Goal: Task Accomplishment & Management: Complete application form

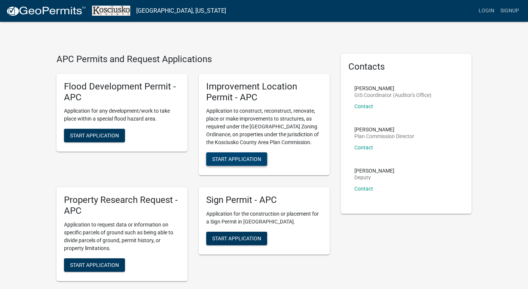
click at [253, 159] on span "Start Application" at bounding box center [236, 159] width 49 height 6
click at [489, 9] on link "Login" at bounding box center [486, 11] width 22 height 14
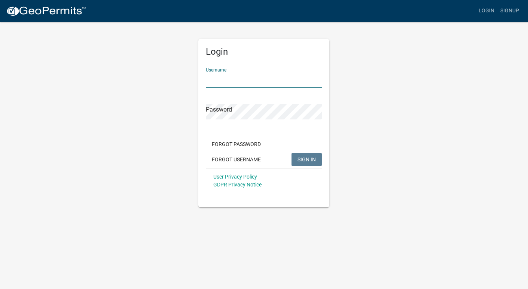
type input "Cone"
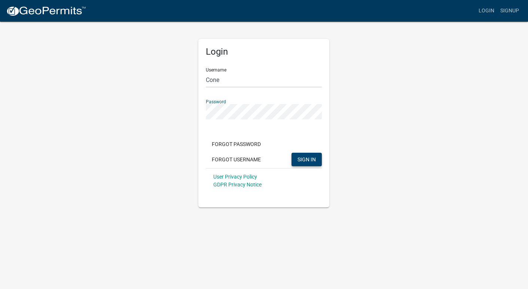
click at [305, 156] on span "SIGN IN" at bounding box center [306, 159] width 18 height 6
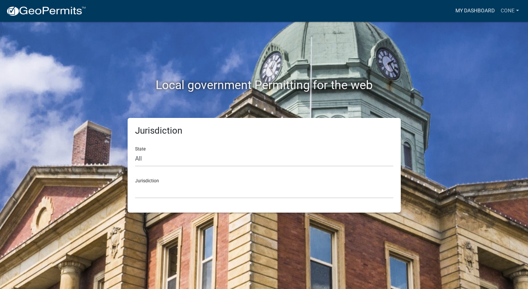
click at [471, 8] on link "My Dashboard" at bounding box center [474, 11] width 45 height 14
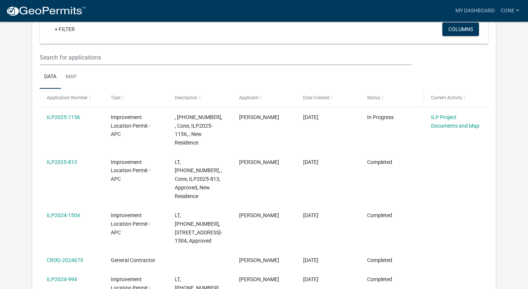
scroll to position [99, 0]
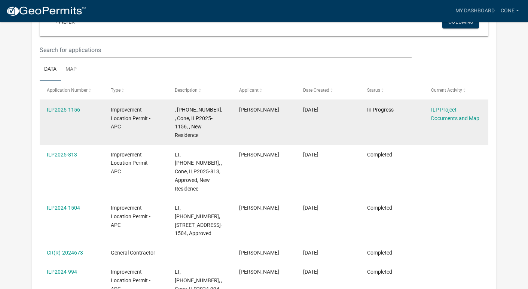
click at [450, 114] on div "ILP Project Documents and Map" at bounding box center [456, 113] width 50 height 17
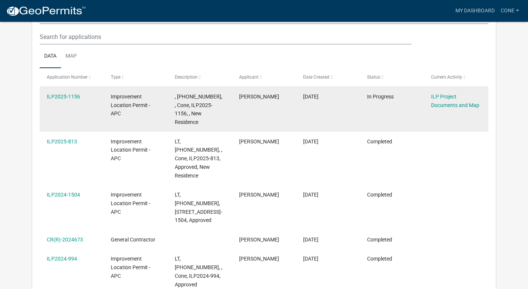
click at [450, 114] on datatable-body-cell "ILP Project Documents and Map" at bounding box center [456, 109] width 64 height 45
click at [457, 106] on link "ILP Project Documents and Map" at bounding box center [455, 101] width 48 height 15
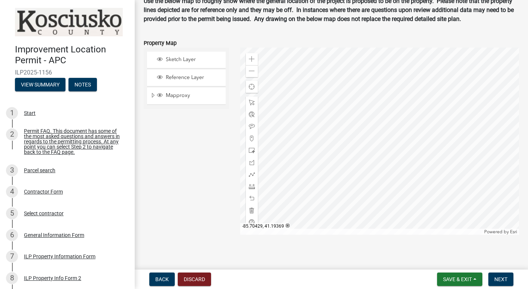
scroll to position [931, 0]
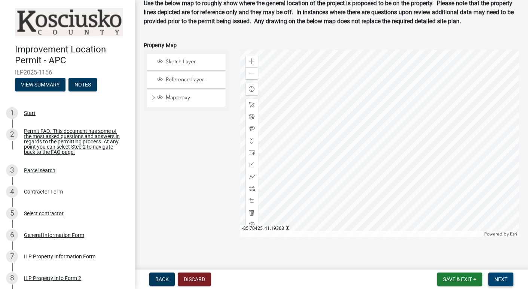
click at [503, 276] on span "Next" at bounding box center [500, 279] width 13 height 6
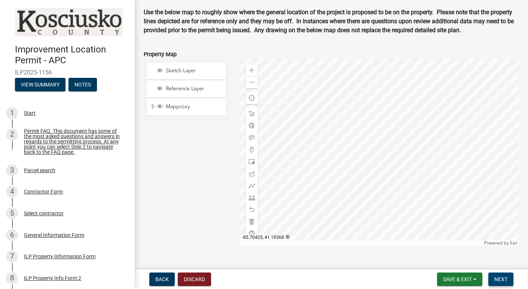
click at [503, 276] on span "Next" at bounding box center [500, 279] width 13 height 6
click at [255, 227] on div at bounding box center [252, 221] width 12 height 12
click at [180, 175] on div "Sketch Layer Reference Layer Mapproxy Cemetery Lanes Sanitary Sewer Point Sanit…" at bounding box center [186, 152] width 97 height 187
click at [255, 88] on div "Zoom out" at bounding box center [252, 82] width 12 height 12
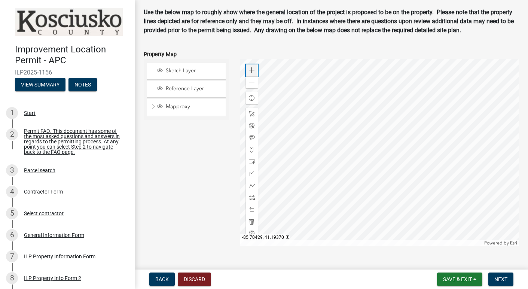
click at [252, 73] on span at bounding box center [252, 70] width 6 height 6
click at [251, 75] on div "Zoom in" at bounding box center [252, 70] width 12 height 12
click at [252, 85] on span at bounding box center [252, 82] width 6 height 6
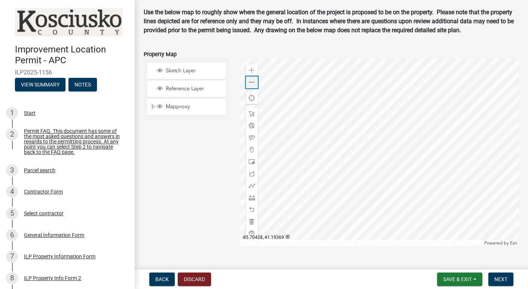
click at [252, 85] on span at bounding box center [252, 82] width 6 height 6
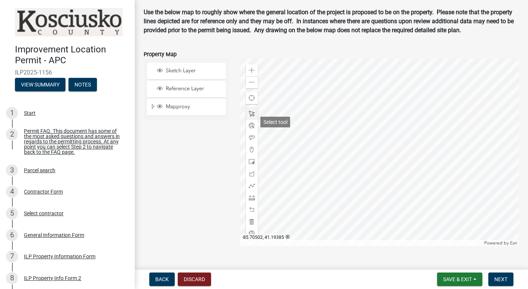
click at [251, 117] on span at bounding box center [252, 114] width 6 height 6
click at [251, 165] on span at bounding box center [252, 162] width 6 height 6
click at [251, 117] on span at bounding box center [252, 114] width 6 height 6
click at [498, 277] on span "Next" at bounding box center [500, 279] width 13 height 6
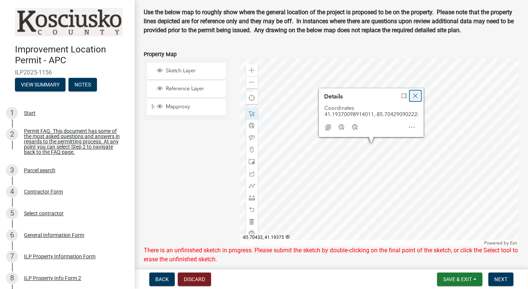
click at [415, 99] on span "Close" at bounding box center [415, 96] width 6 height 6
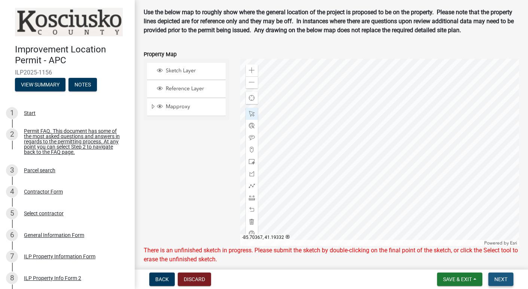
click at [501, 278] on span "Next" at bounding box center [500, 279] width 13 height 6
click at [502, 276] on span "Next" at bounding box center [500, 279] width 13 height 6
click at [493, 278] on button "Next" at bounding box center [500, 278] width 25 height 13
click at [499, 277] on span "Next" at bounding box center [500, 279] width 13 height 6
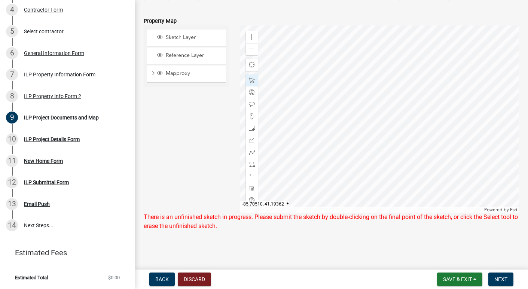
scroll to position [181, 0]
click at [185, 145] on div "Sketch Layer Reference Layer Mapproxy Cemetery Lanes Sanitary Sewer Point Sanit…" at bounding box center [186, 118] width 97 height 187
click at [487, 244] on main "ILP Project Documents and Map share Share This section requires you to upload d…" at bounding box center [331, 133] width 393 height 266
click at [328, 248] on main "ILP Project Documents and Map share Share This section requires you to upload d…" at bounding box center [331, 133] width 393 height 266
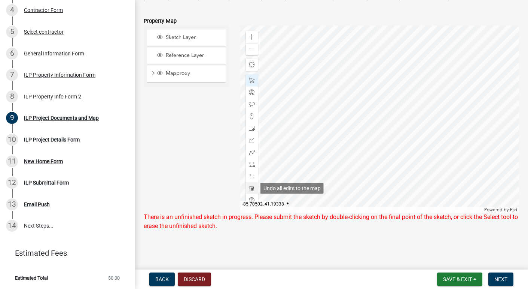
click at [255, 188] on div at bounding box center [252, 188] width 12 height 12
click at [306, 259] on main "ILP Project Documents and Map share Share This section requires you to upload d…" at bounding box center [331, 133] width 393 height 266
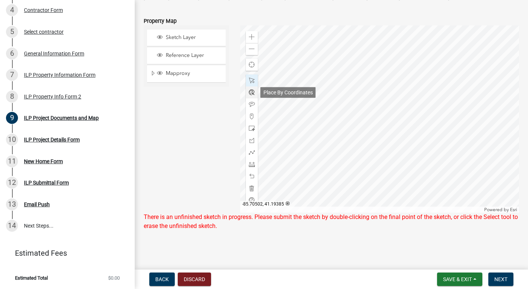
click at [254, 92] on span at bounding box center [252, 92] width 6 height 6
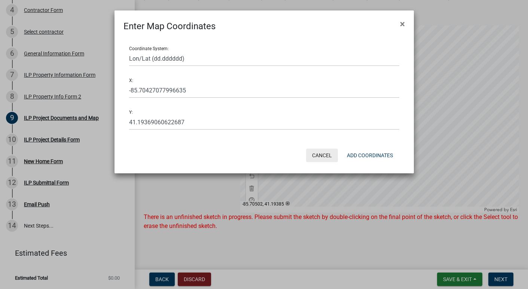
click at [319, 151] on button "Cancel" at bounding box center [322, 155] width 32 height 13
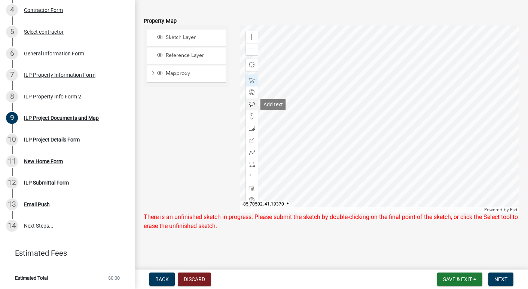
click at [250, 102] on span at bounding box center [252, 104] width 6 height 6
click at [255, 113] on div at bounding box center [252, 116] width 12 height 12
click at [193, 135] on div "Sketch Layer Reference Layer Mapproxy Cemetery Lanes Sanitary Sewer Point Sanit…" at bounding box center [186, 118] width 97 height 187
click at [253, 65] on span "Find my location" at bounding box center [252, 65] width 6 height 6
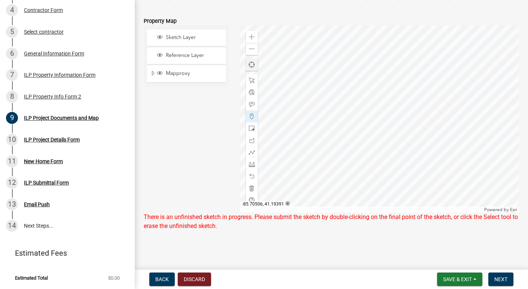
click at [253, 68] on span "Find my location" at bounding box center [252, 65] width 6 height 6
click at [251, 67] on span "Find my location" at bounding box center [252, 64] width 6 height 6
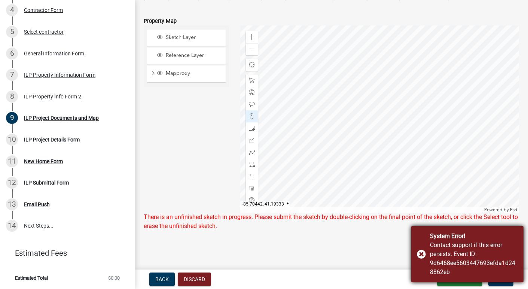
click at [422, 255] on div "System Error! Contact support if this error persists. Event ID: 9d6468ee5603447…" at bounding box center [467, 254] width 112 height 56
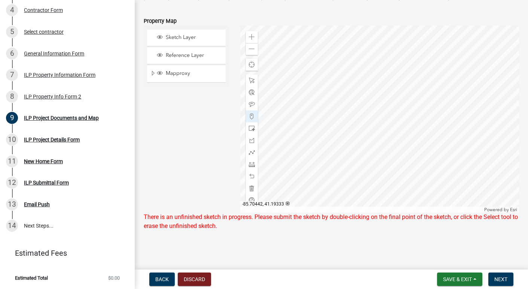
click at [410, 250] on main "ILP Project Documents and Map share Share This section requires you to upload d…" at bounding box center [331, 133] width 393 height 266
click at [255, 191] on span at bounding box center [252, 188] width 6 height 6
click at [184, 156] on div "Sketch Layer Reference Layer Mapproxy Cemetery Lanes Sanitary Sewer Point Sanit…" at bounding box center [186, 118] width 97 height 187
click at [467, 281] on span "Save & Exit" at bounding box center [457, 279] width 29 height 6
click at [457, 264] on button "Save & Exit" at bounding box center [452, 260] width 60 height 18
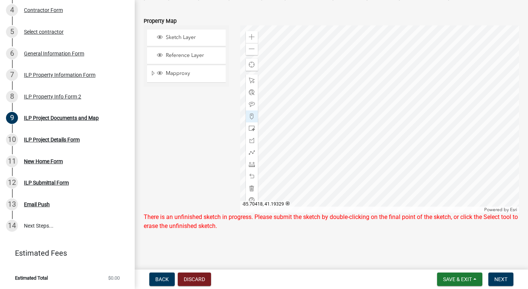
click at [453, 279] on span "Save & Exit" at bounding box center [457, 279] width 29 height 6
click at [454, 263] on button "Save & Exit" at bounding box center [452, 260] width 60 height 18
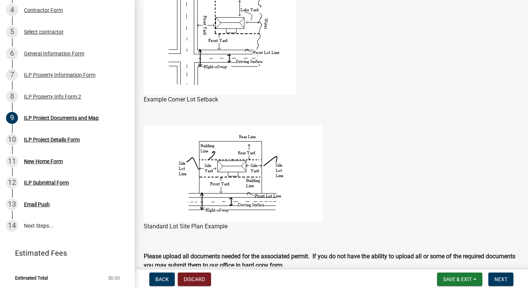
scroll to position [656, 0]
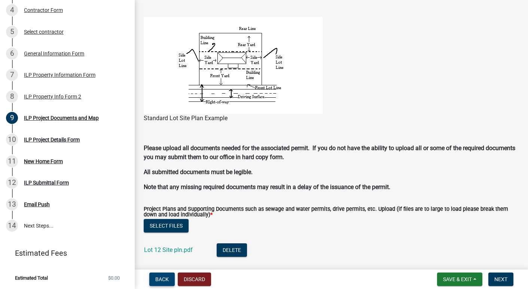
click at [164, 277] on span "Back" at bounding box center [161, 279] width 13 height 6
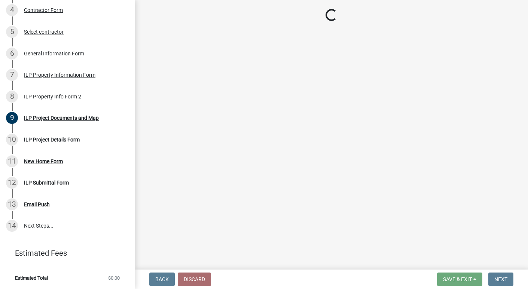
select select "30cad654-0079-4cbe-a349-097ae71a5774"
select select "1146270b-2111-4e23-bf7f-74ce85cf7041"
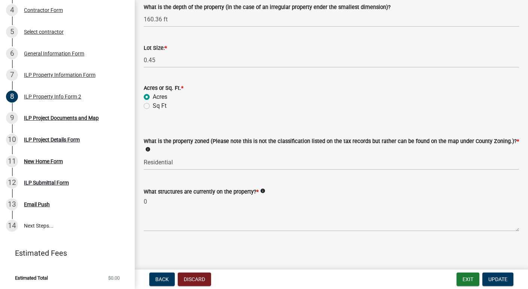
scroll to position [348, 0]
click at [465, 277] on button "Exit" at bounding box center [467, 278] width 23 height 13
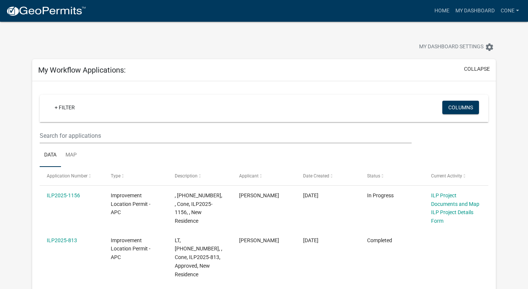
click at [379, 33] on div "My Dashboard Settings settings" at bounding box center [264, 39] width 475 height 34
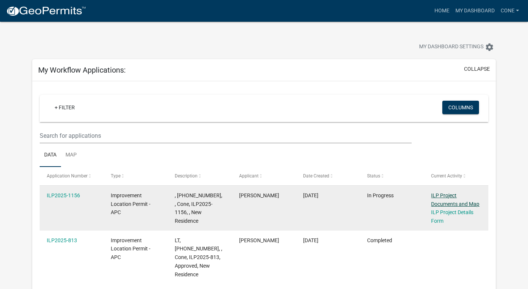
click at [456, 197] on link "ILP Project Documents and Map" at bounding box center [455, 199] width 48 height 15
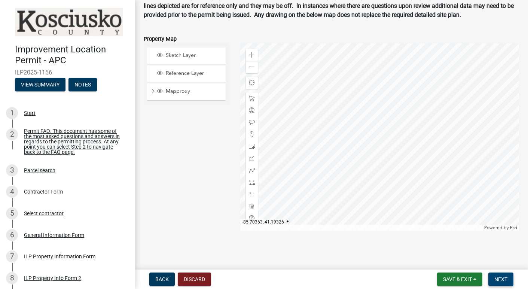
click at [502, 276] on span "Next" at bounding box center [500, 279] width 13 height 6
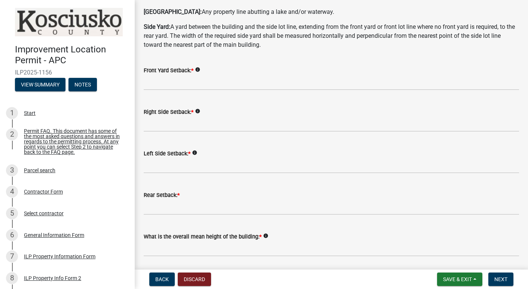
scroll to position [101, 0]
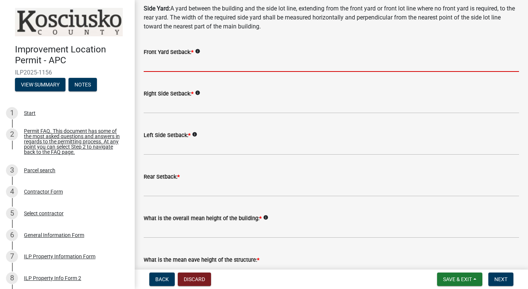
click at [217, 60] on input "text" at bounding box center [331, 63] width 375 height 15
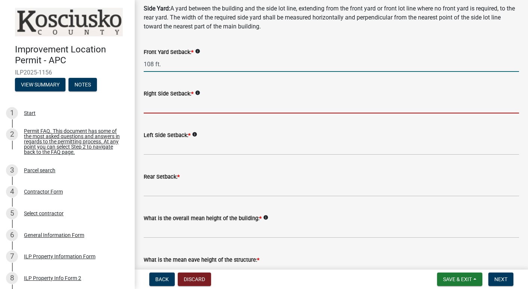
type input "108.0"
click at [202, 104] on input "text" at bounding box center [331, 105] width 375 height 15
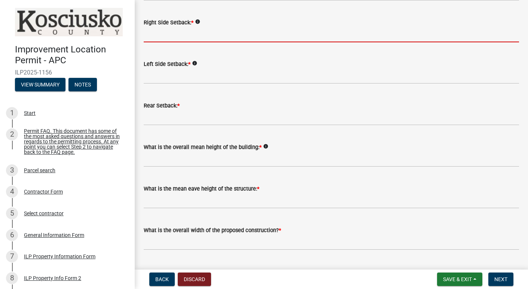
scroll to position [173, 0]
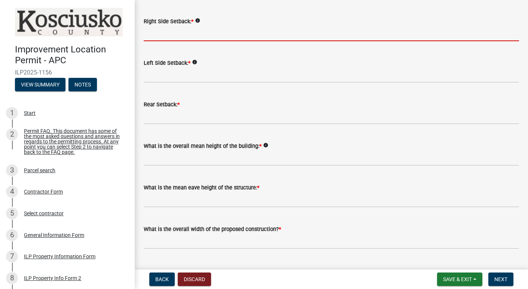
click at [272, 89] on wm-data-entity-input-list "Some properties, due to their configuration, may have multiples of a type yard …" at bounding box center [331, 273] width 375 height 808
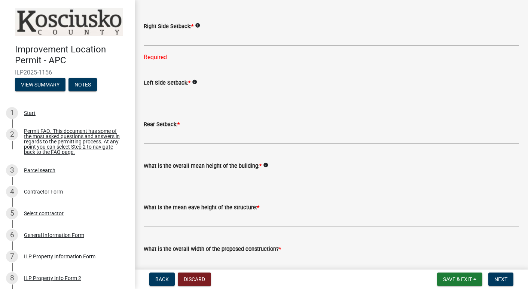
scroll to position [165, 0]
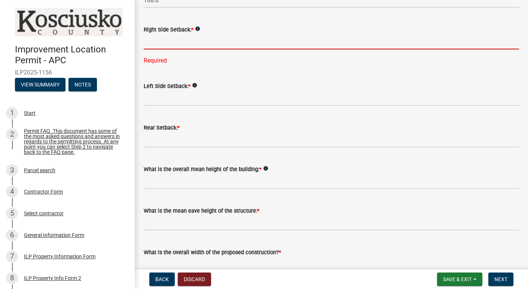
click at [176, 43] on input "text" at bounding box center [331, 41] width 375 height 15
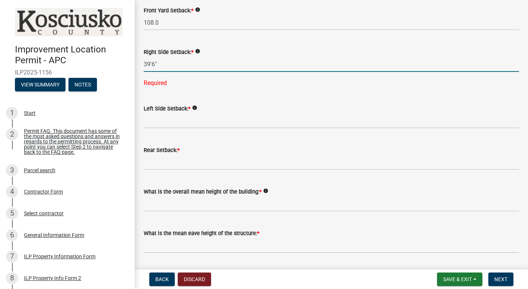
scroll to position [140, 0]
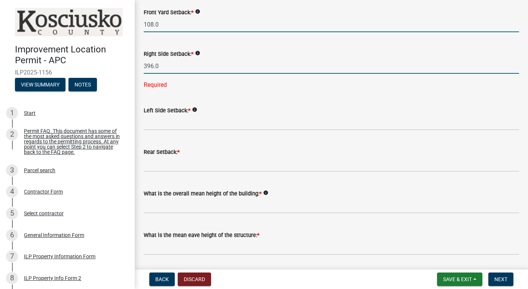
click at [166, 28] on input "108.0" at bounding box center [331, 24] width 375 height 15
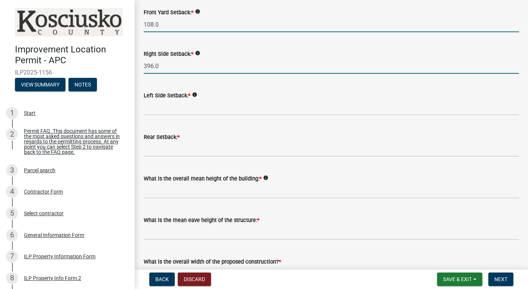
click at [150, 67] on input "396.0" at bounding box center [331, 65] width 375 height 15
click at [163, 25] on input "108.0" at bounding box center [331, 24] width 375 height 15
click at [150, 68] on input "396.0" at bounding box center [331, 65] width 375 height 15
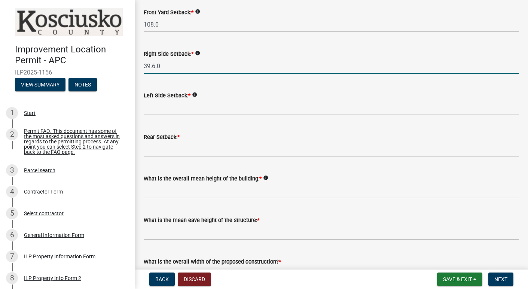
click at [165, 66] on input "39.6.0" at bounding box center [331, 65] width 375 height 15
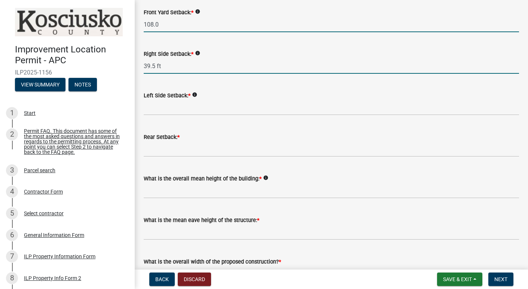
type input "39.5"
click at [165, 27] on input "108.0" at bounding box center [331, 24] width 375 height 15
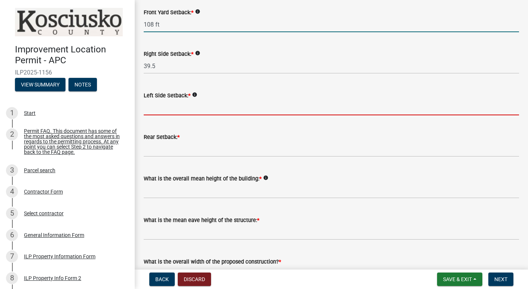
type input "108.0"
click at [175, 107] on input "text" at bounding box center [331, 107] width 375 height 15
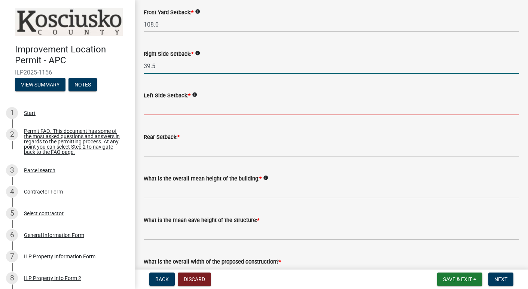
click at [171, 67] on input "39.5" at bounding box center [331, 65] width 375 height 15
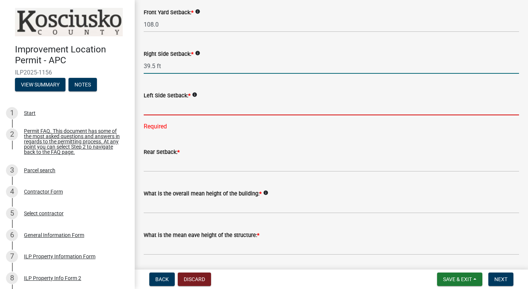
type input "39.5"
click at [172, 105] on input "text" at bounding box center [331, 107] width 375 height 15
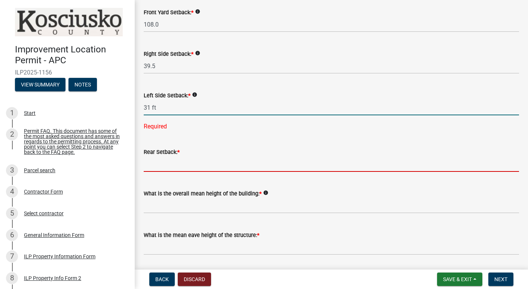
type input "31.0"
click at [185, 159] on wm-data-entity-input "Rear Setback: *" at bounding box center [331, 158] width 375 height 42
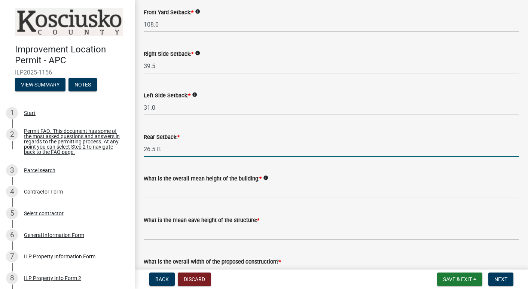
click at [310, 147] on input "26.5 ft" at bounding box center [331, 148] width 375 height 15
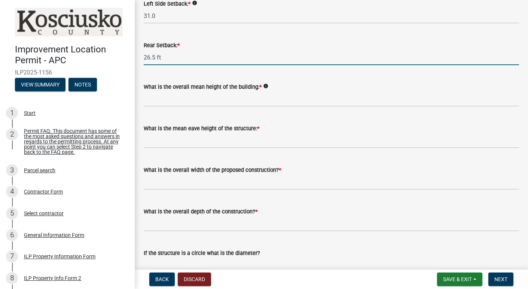
scroll to position [233, 0]
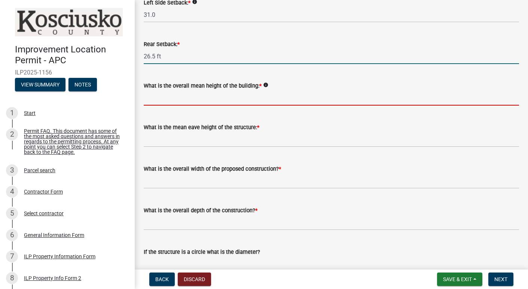
type input "26.5"
click at [219, 99] on input "text" at bounding box center [331, 97] width 375 height 15
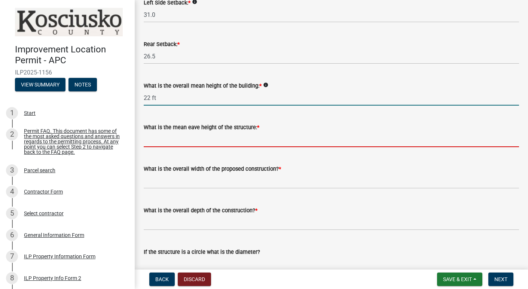
type input "22.0"
click at [216, 144] on input "text" at bounding box center [331, 139] width 375 height 15
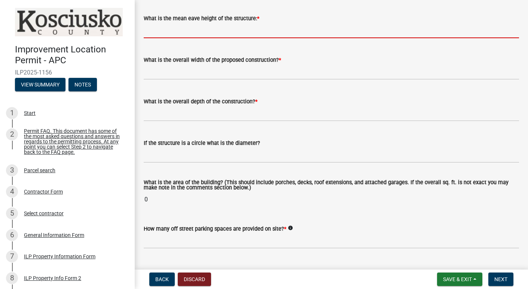
scroll to position [342, 0]
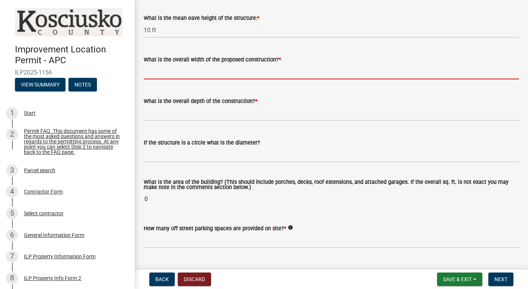
type input "10.0"
click at [215, 74] on input "text" at bounding box center [331, 71] width 375 height 15
click at [208, 121] on wm-data-entity-input "What is the overall depth of the construction? *" at bounding box center [331, 107] width 375 height 42
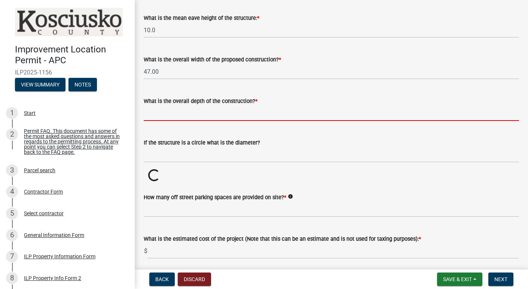
click at [206, 111] on input "text" at bounding box center [331, 112] width 375 height 15
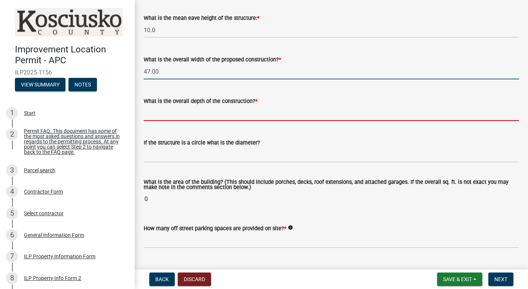
click at [178, 71] on input "47.00" at bounding box center [331, 71] width 375 height 15
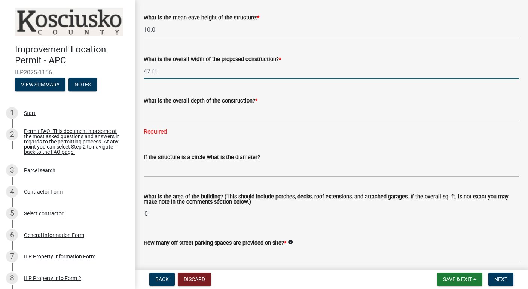
scroll to position [347, 0]
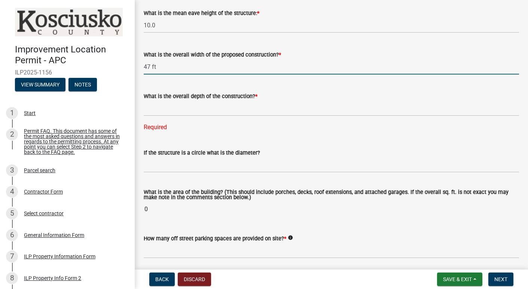
type input "47.00"
click at [247, 116] on div "What is the overall depth of the construction? * Required" at bounding box center [331, 106] width 375 height 50
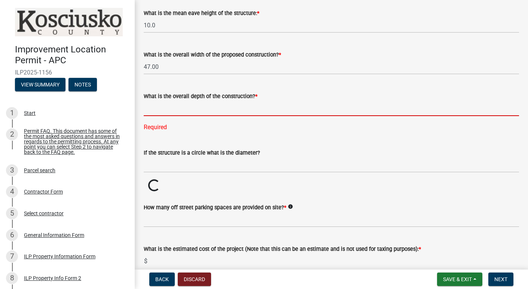
click at [212, 111] on input "text" at bounding box center [331, 108] width 375 height 15
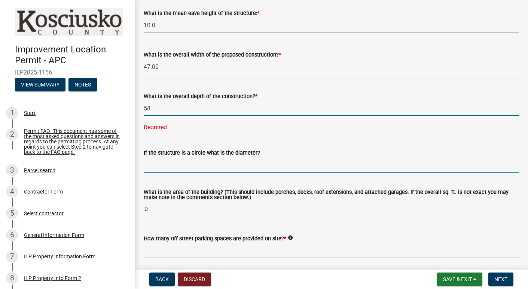
type input "58.00"
click at [197, 162] on wm-data-entity-input "If the structure is a circle what is the diameter?" at bounding box center [331, 159] width 375 height 42
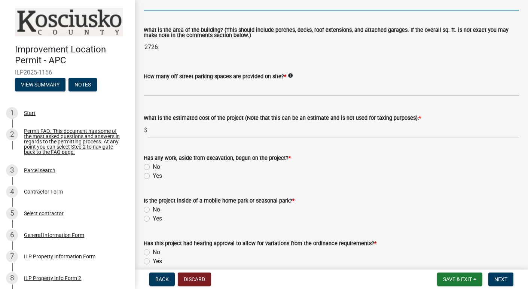
scroll to position [495, 0]
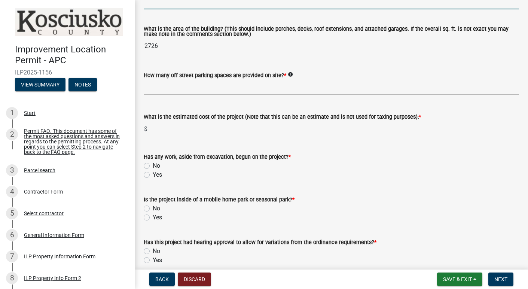
click at [162, 46] on input "2726" at bounding box center [331, 46] width 375 height 15
click at [157, 46] on input "2726" at bounding box center [331, 46] width 375 height 15
click at [149, 45] on input "2726" at bounding box center [331, 46] width 375 height 15
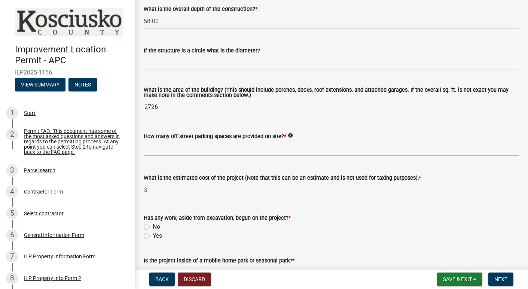
scroll to position [432, 0]
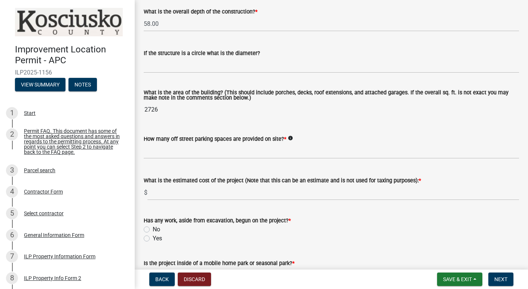
click at [186, 57] on div "If the structure is a circle what is the diameter?" at bounding box center [331, 53] width 375 height 9
click at [185, 62] on input "text" at bounding box center [331, 65] width 375 height 15
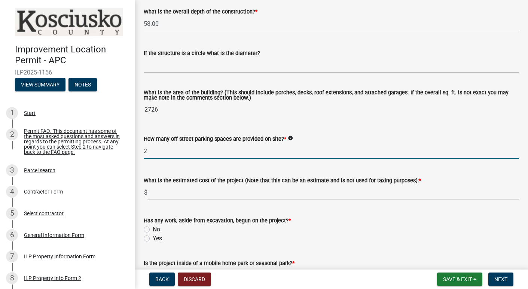
type input "2"
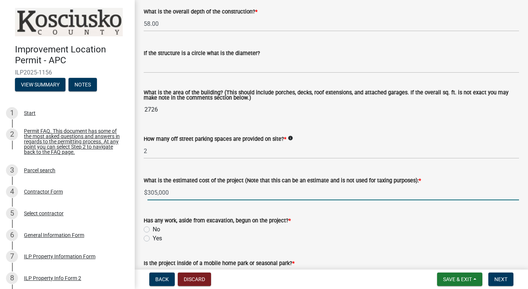
type input "305000"
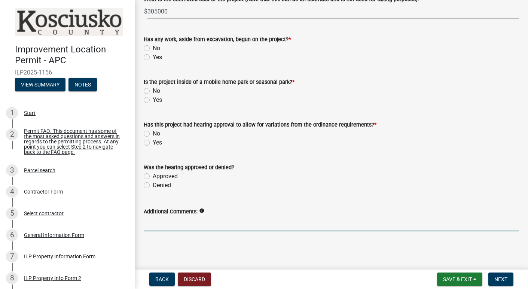
scroll to position [611, 0]
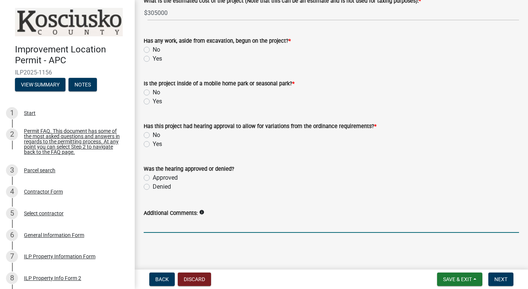
click at [153, 49] on label "No" at bounding box center [156, 49] width 7 height 9
click at [153, 49] on input "No" at bounding box center [155, 47] width 5 height 5
radio input "true"
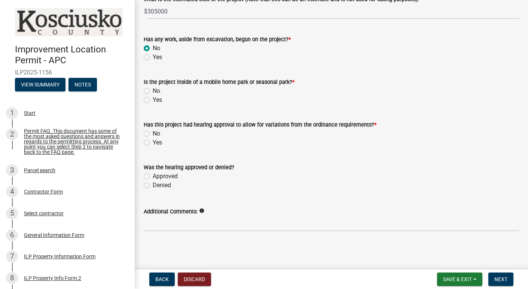
scroll to position [613, 0]
click at [150, 89] on div "No" at bounding box center [331, 90] width 375 height 9
click at [153, 133] on label "No" at bounding box center [156, 133] width 7 height 9
click at [153, 133] on input "No" at bounding box center [155, 131] width 5 height 5
radio input "true"
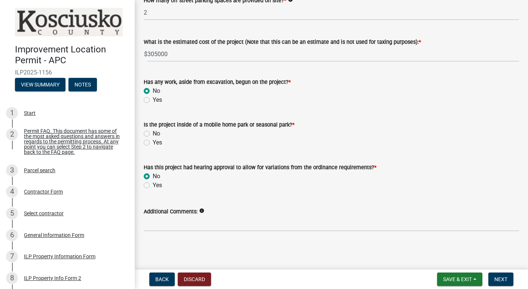
scroll to position [0, 0]
click at [148, 130] on div "No" at bounding box center [331, 133] width 375 height 9
click at [153, 132] on label "No" at bounding box center [156, 133] width 7 height 9
click at [153, 132] on input "No" at bounding box center [155, 131] width 5 height 5
radio input "true"
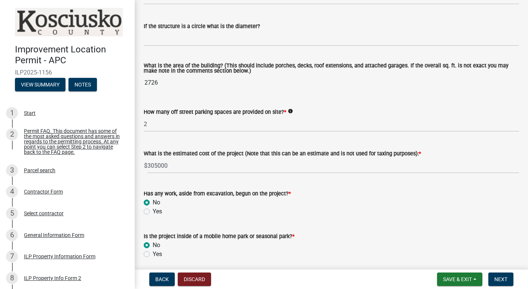
scroll to position [458, 0]
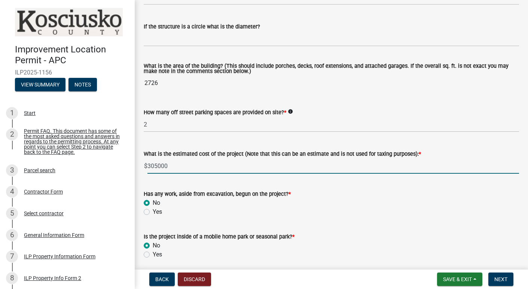
click at [157, 167] on input "305000" at bounding box center [332, 165] width 371 height 15
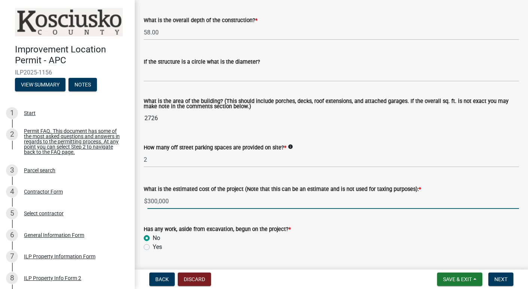
scroll to position [422, 0]
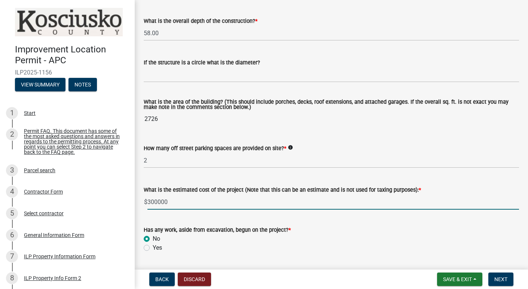
click at [159, 126] on input "2726" at bounding box center [331, 118] width 375 height 15
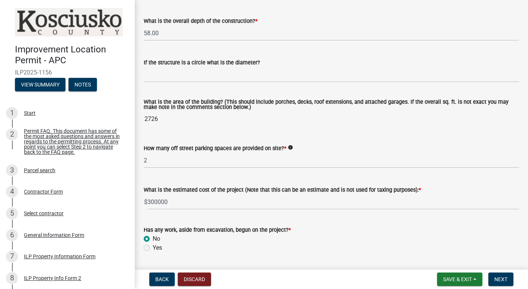
click at [161, 119] on input "2726" at bounding box center [331, 118] width 375 height 15
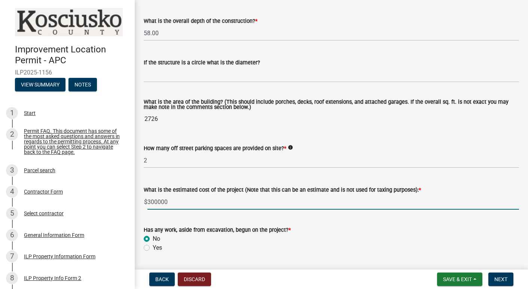
click at [157, 201] on input "300000" at bounding box center [332, 201] width 371 height 15
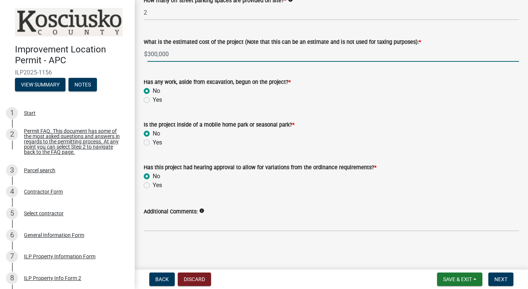
scroll to position [570, 0]
type input "300000"
click at [502, 280] on span "Next" at bounding box center [500, 279] width 13 height 6
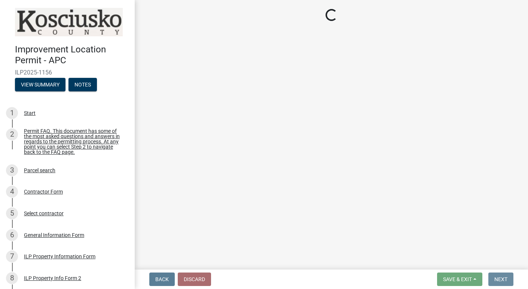
scroll to position [0, 0]
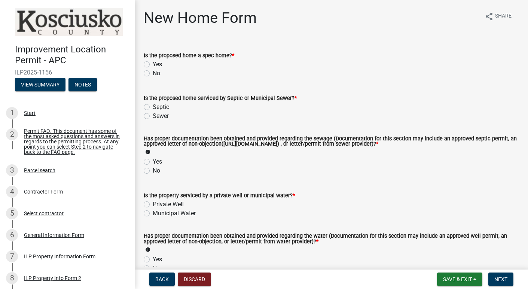
click at [153, 64] on label "Yes" at bounding box center [157, 64] width 9 height 9
click at [153, 64] on input "Yes" at bounding box center [155, 62] width 5 height 5
radio input "true"
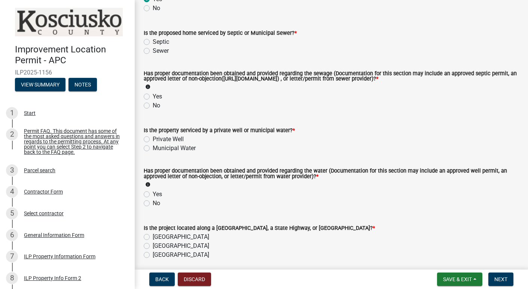
scroll to position [65, 0]
click at [153, 52] on label "Sewer" at bounding box center [161, 50] width 16 height 9
click at [153, 51] on input "Sewer" at bounding box center [155, 48] width 5 height 5
radio input "true"
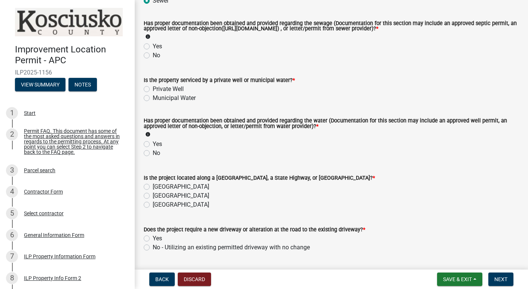
scroll to position [119, 0]
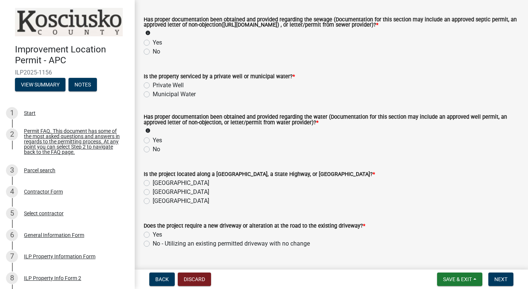
click at [153, 42] on label "Yes" at bounding box center [157, 42] width 9 height 9
click at [153, 42] on input "Yes" at bounding box center [155, 40] width 5 height 5
radio input "true"
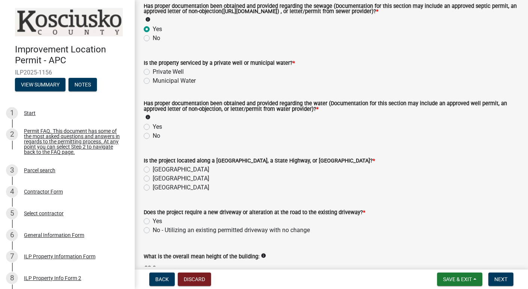
scroll to position [145, 0]
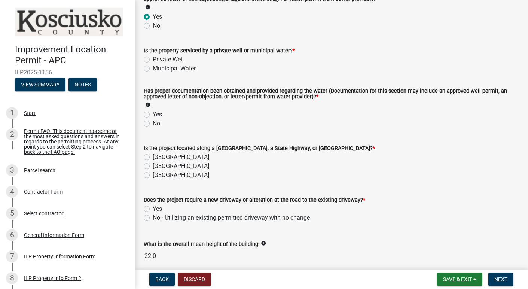
click at [153, 68] on label "Municipal Water" at bounding box center [174, 68] width 43 height 9
click at [153, 68] on input "Municipal Water" at bounding box center [155, 66] width 5 height 5
radio input "true"
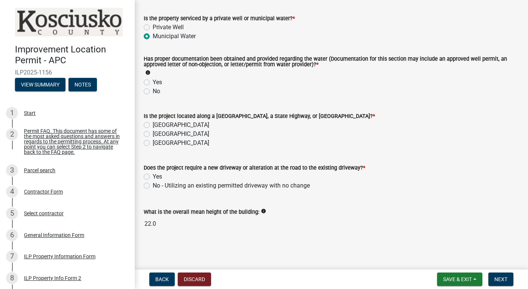
scroll to position [177, 0]
click at [153, 82] on label "Yes" at bounding box center [157, 82] width 9 height 9
click at [153, 82] on input "Yes" at bounding box center [155, 80] width 5 height 5
radio input "true"
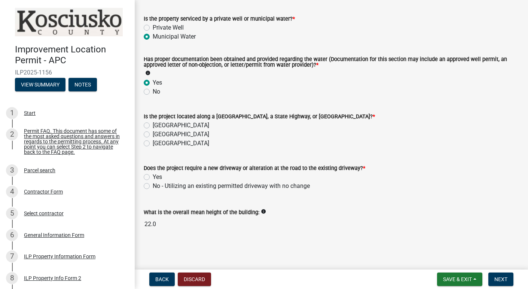
click at [153, 133] on label "[GEOGRAPHIC_DATA]" at bounding box center [181, 134] width 56 height 9
click at [153, 133] on input "[GEOGRAPHIC_DATA]" at bounding box center [155, 132] width 5 height 5
radio input "true"
click at [153, 175] on label "Yes" at bounding box center [157, 176] width 9 height 9
click at [153, 175] on input "Yes" at bounding box center [155, 174] width 5 height 5
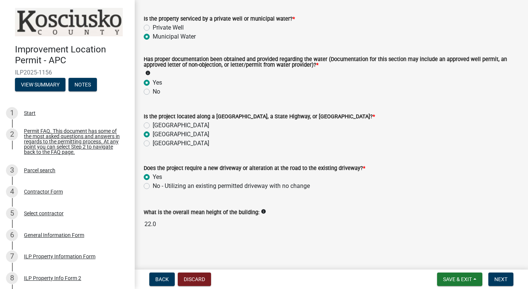
radio input "true"
click at [506, 276] on span "Next" at bounding box center [500, 279] width 13 height 6
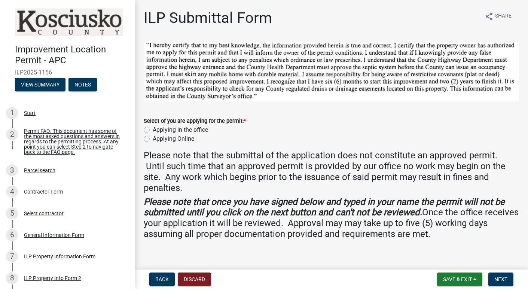
click at [153, 141] on label "Applying Online" at bounding box center [174, 138] width 42 height 9
click at [153, 139] on input "Applying Online" at bounding box center [155, 136] width 5 height 5
radio input "true"
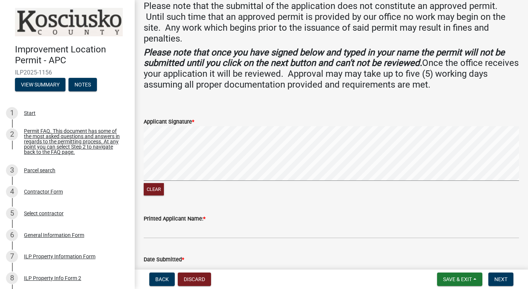
scroll to position [235, 0]
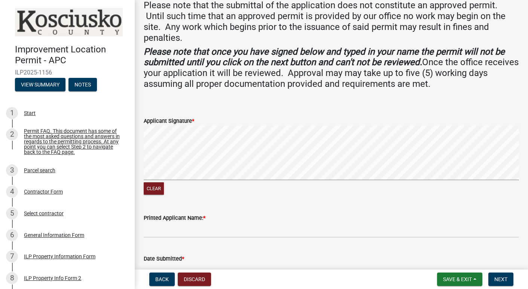
click at [262, 178] on div "Clear" at bounding box center [331, 160] width 375 height 71
click at [203, 222] on input "Printed Applicant Name: *" at bounding box center [331, 229] width 375 height 15
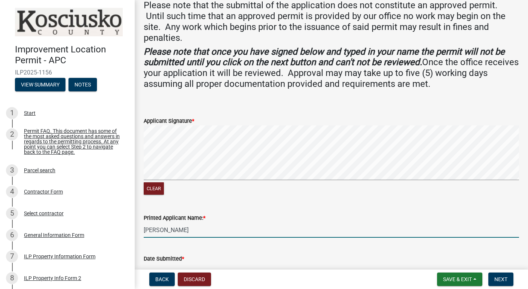
type input "[PERSON_NAME]"
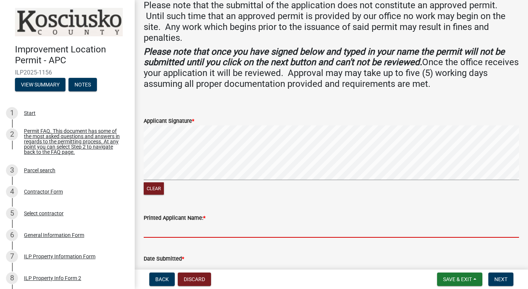
type input "[PERSON_NAME]"
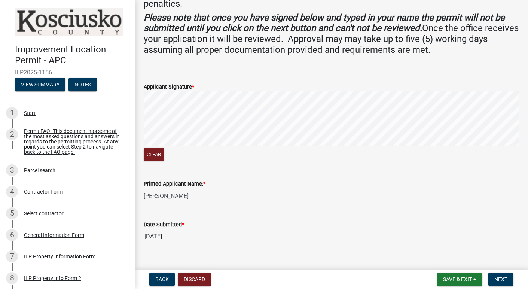
scroll to position [268, 0]
click at [453, 276] on span "Save & Exit" at bounding box center [457, 279] width 29 height 6
click at [452, 263] on button "Save & Exit" at bounding box center [452, 260] width 60 height 18
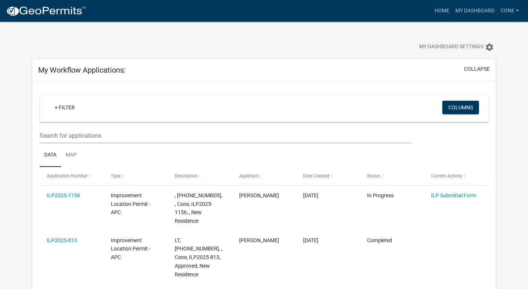
click at [343, 35] on div "My Dashboard Settings settings" at bounding box center [264, 39] width 475 height 34
